Goal: Information Seeking & Learning: Learn about a topic

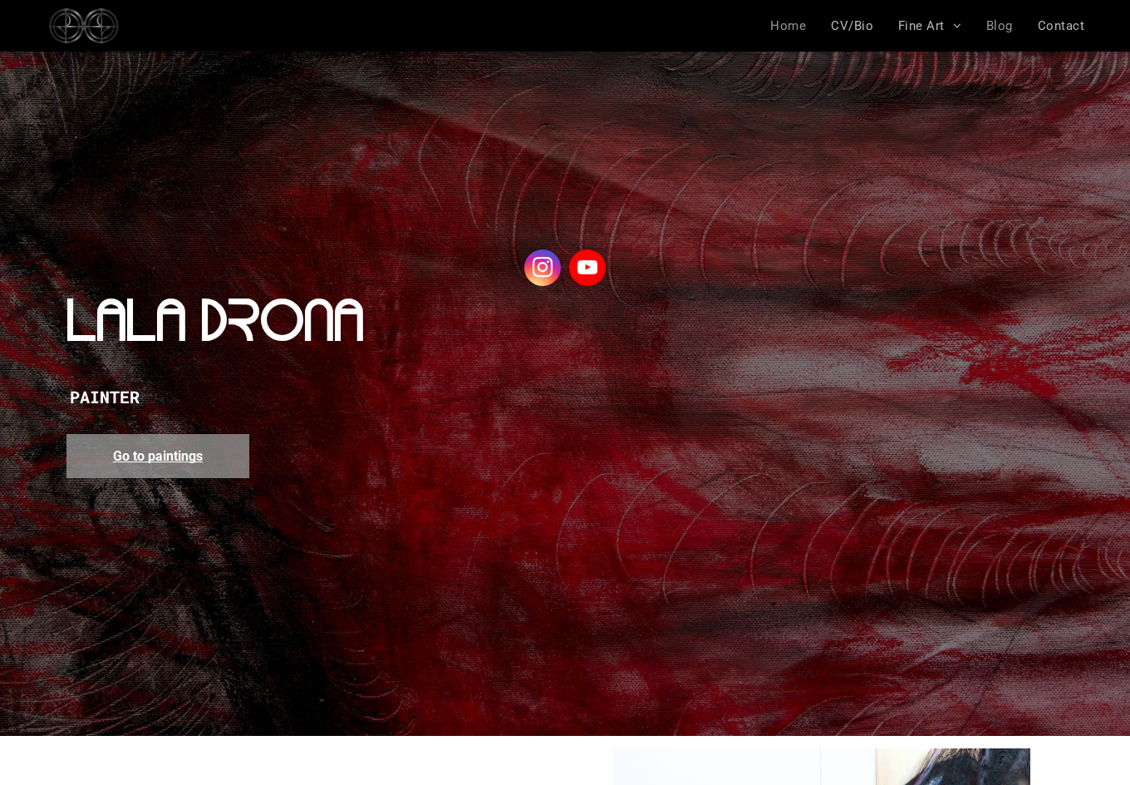
click at [1011, 26] on span "Blog" at bounding box center [1000, 25] width 27 height 15
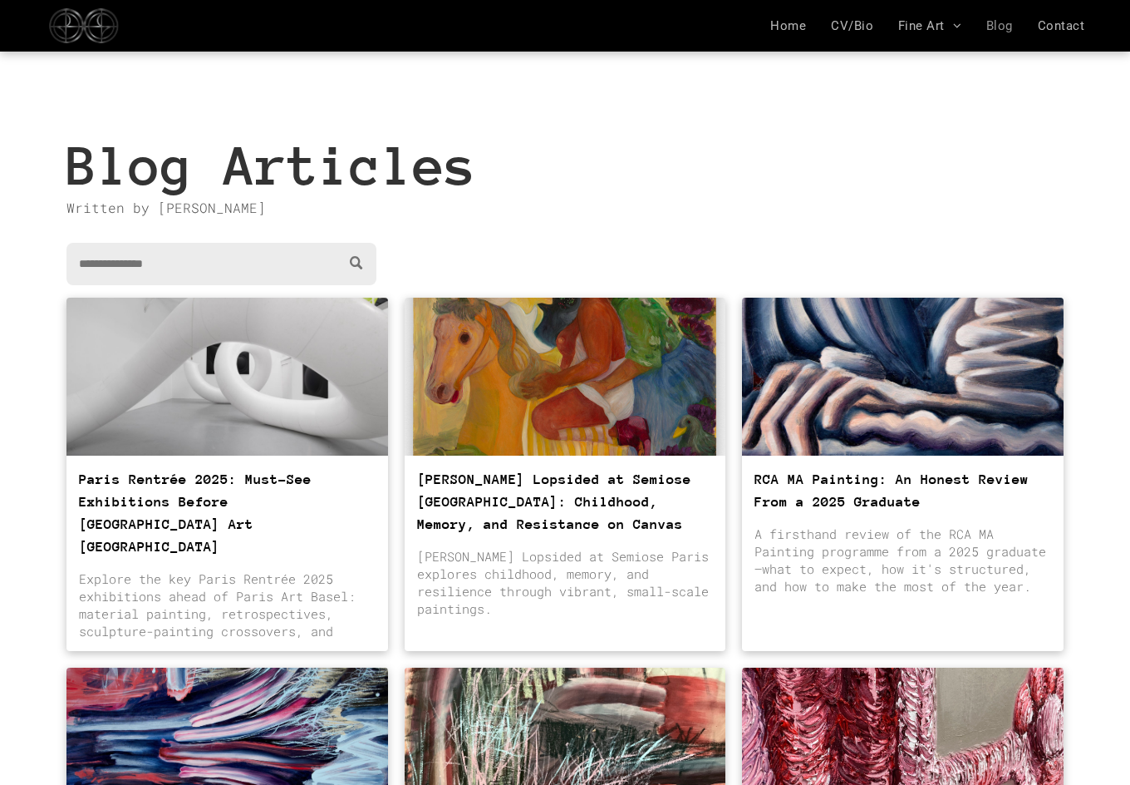
click at [242, 478] on link "Paris Rentrée 2025: Must-See Exhibitions Before [GEOGRAPHIC_DATA] Art [GEOGRAPH…" at bounding box center [227, 513] width 297 height 90
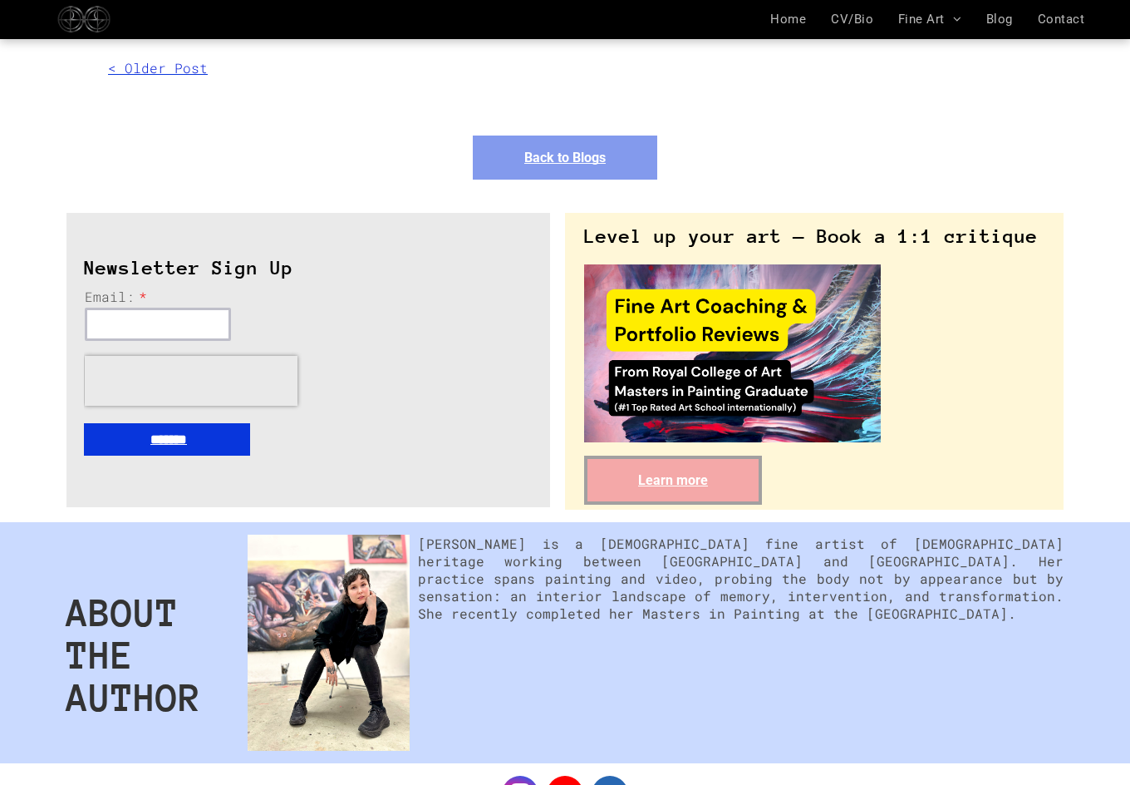
scroll to position [8990, 0]
